Goal: Information Seeking & Learning: Check status

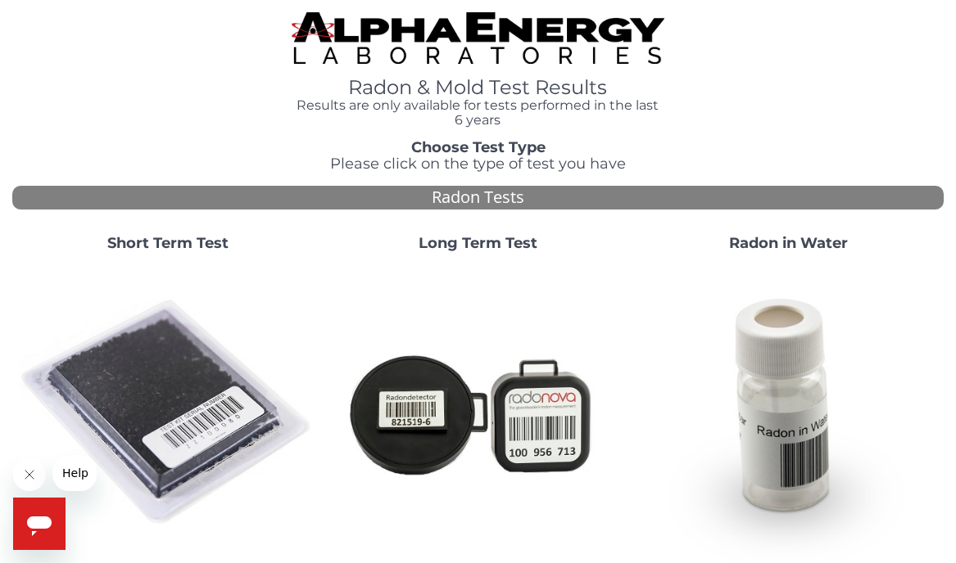
click at [216, 381] on img at bounding box center [167, 413] width 297 height 297
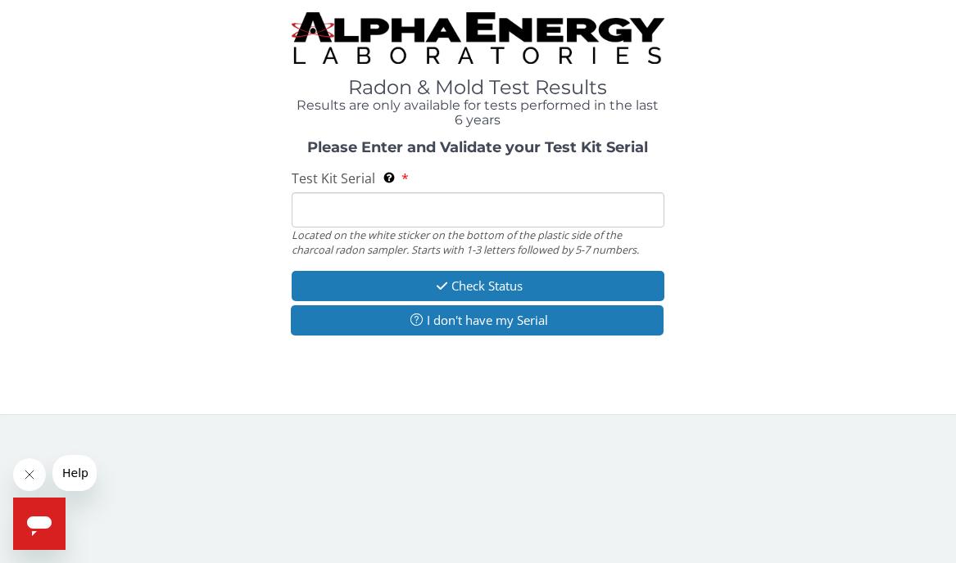
click at [468, 218] on input "Test Kit Serial Located on the white sticker on the bottom of the plastic side …" at bounding box center [478, 209] width 373 height 35
paste input "AA765197"
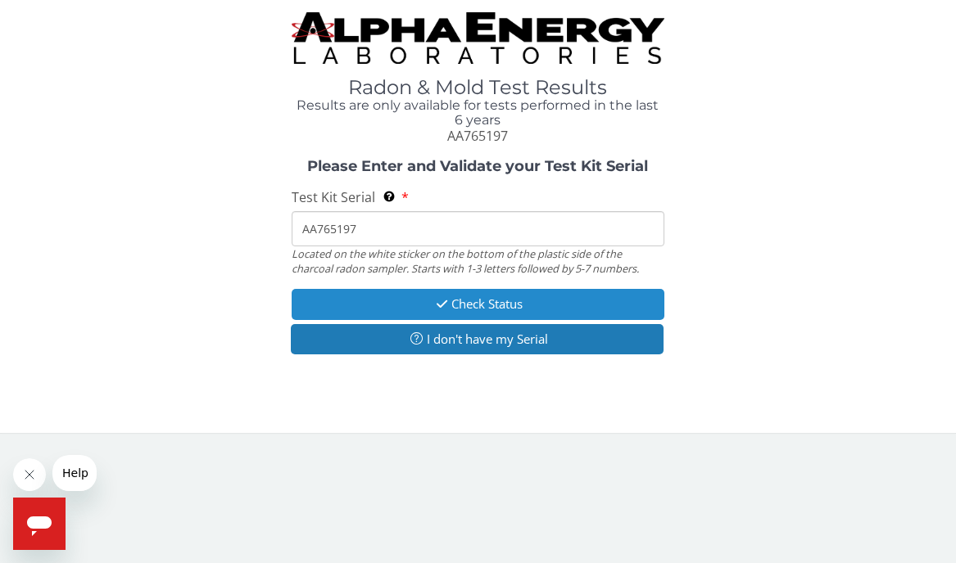
type input "AA765197"
click at [513, 304] on button "Check Status" at bounding box center [478, 304] width 373 height 30
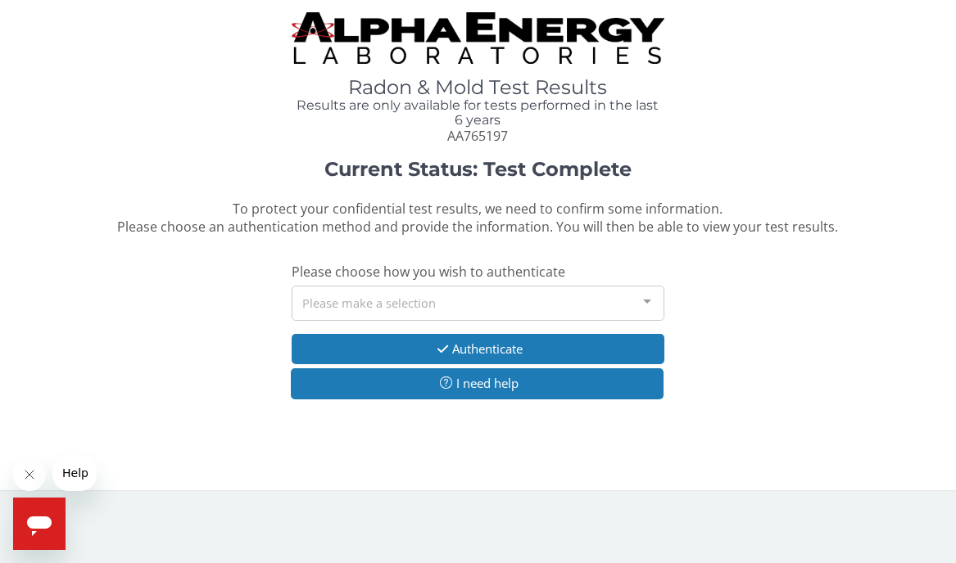
click at [494, 305] on div "Please make a selection" at bounding box center [478, 303] width 373 height 35
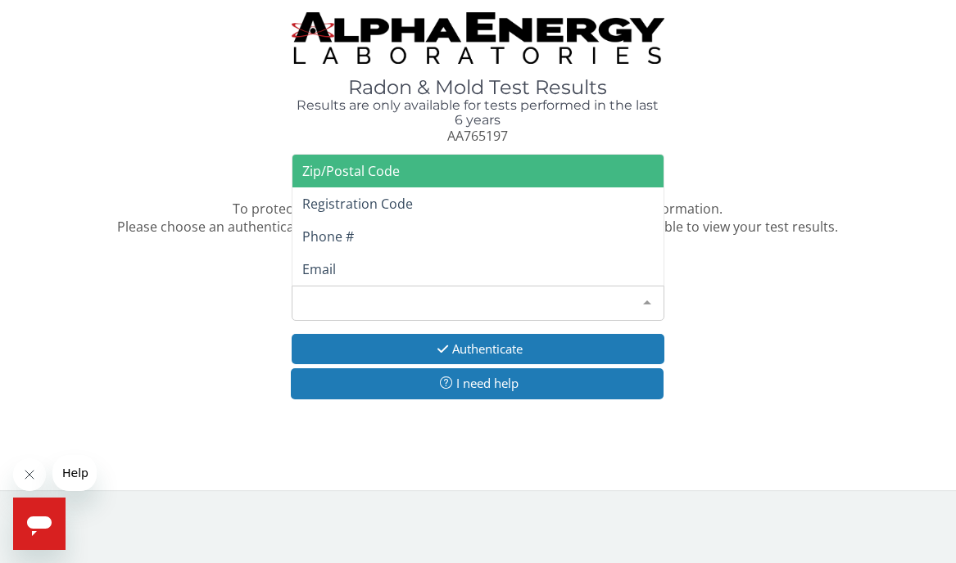
click at [482, 179] on span "Zip/Postal Code" at bounding box center [477, 171] width 371 height 33
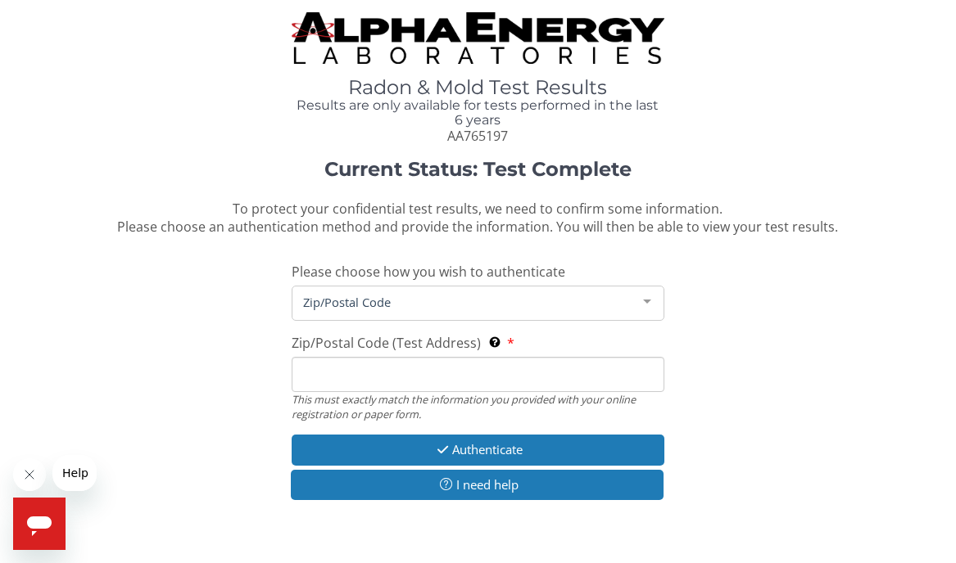
click at [365, 360] on input "Zip/Postal Code (Test Address) This must exactly match the information you prov…" at bounding box center [478, 374] width 373 height 35
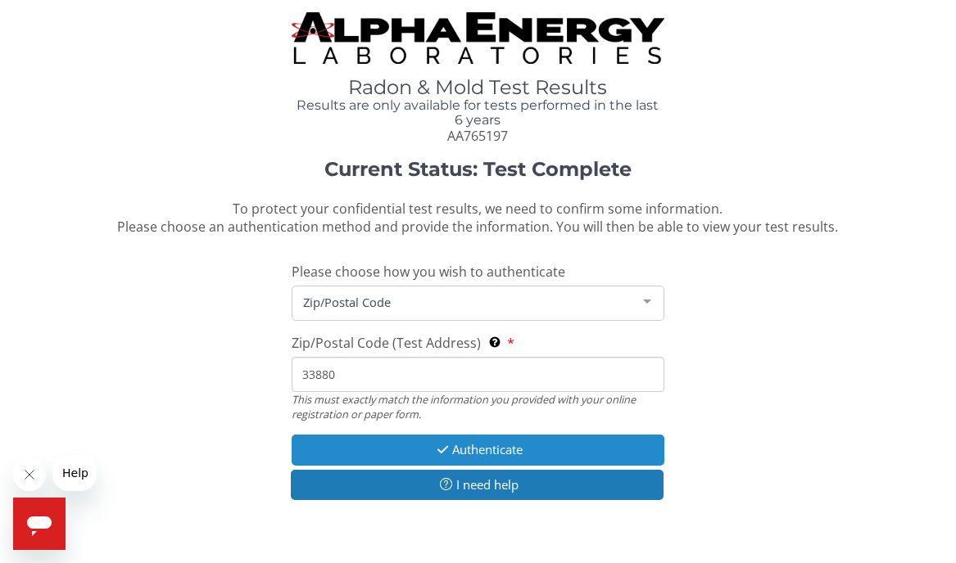
type input "33880"
click at [427, 446] on button "Authenticate" at bounding box center [478, 450] width 373 height 30
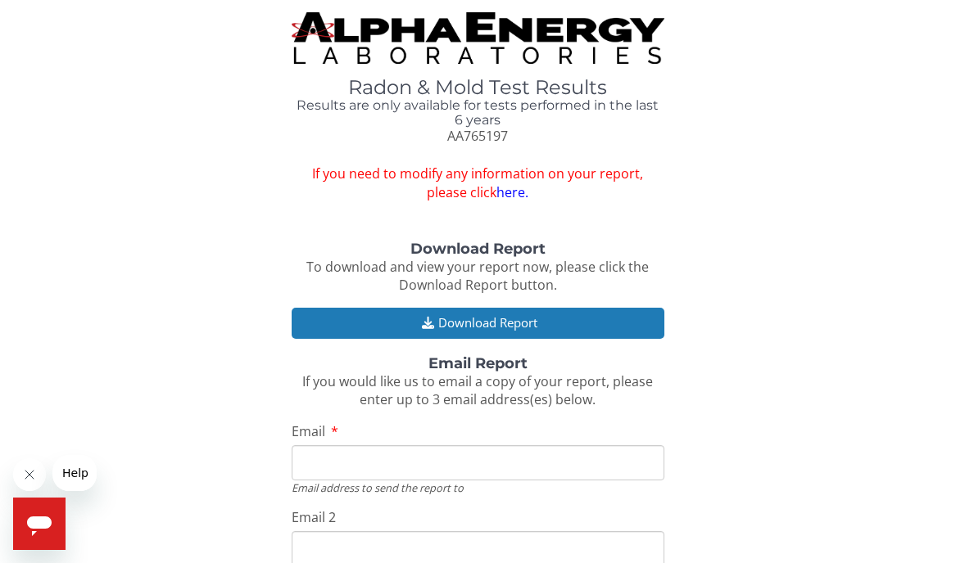
click at [496, 200] on link "here." at bounding box center [512, 192] width 32 height 18
